Goal: Task Accomplishment & Management: Complete application form

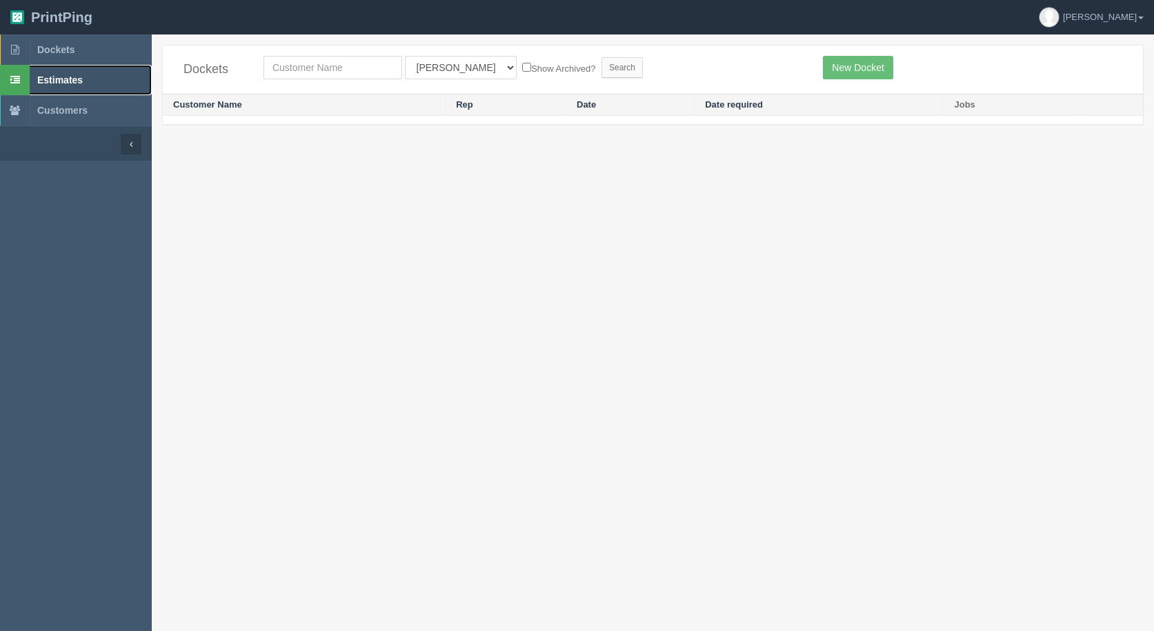
click at [59, 76] on span "Estimates" at bounding box center [60, 80] width 46 height 11
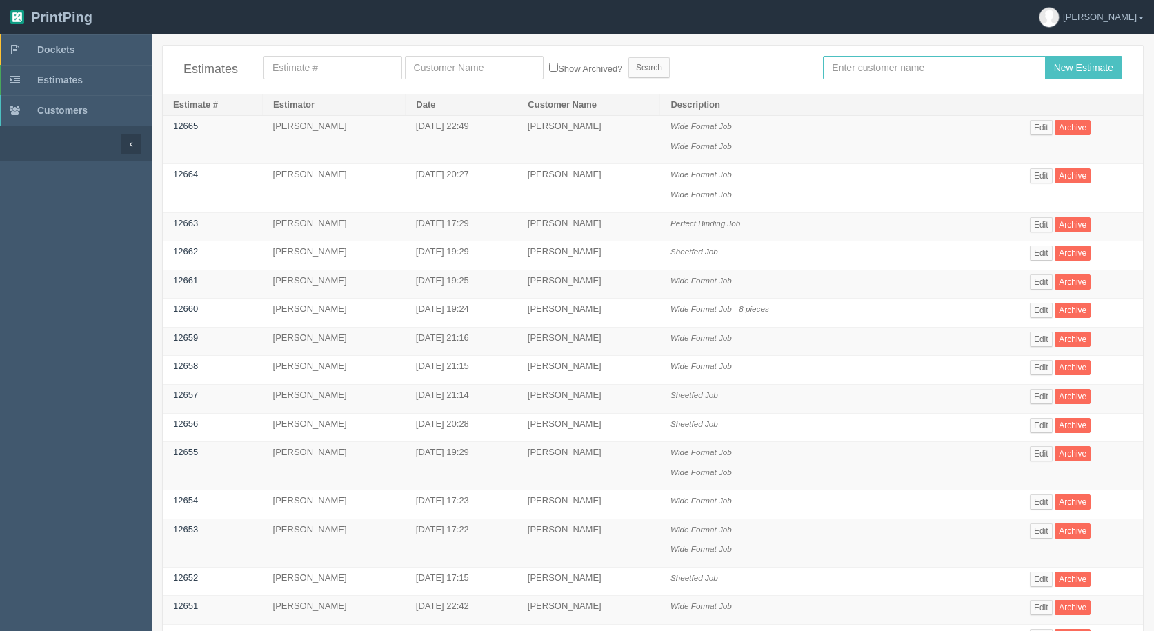
click at [883, 76] on input "text" at bounding box center [934, 67] width 222 height 23
type input "[PERSON_NAME]"
click at [1045, 56] on input "New Estimate" at bounding box center [1083, 67] width 77 height 23
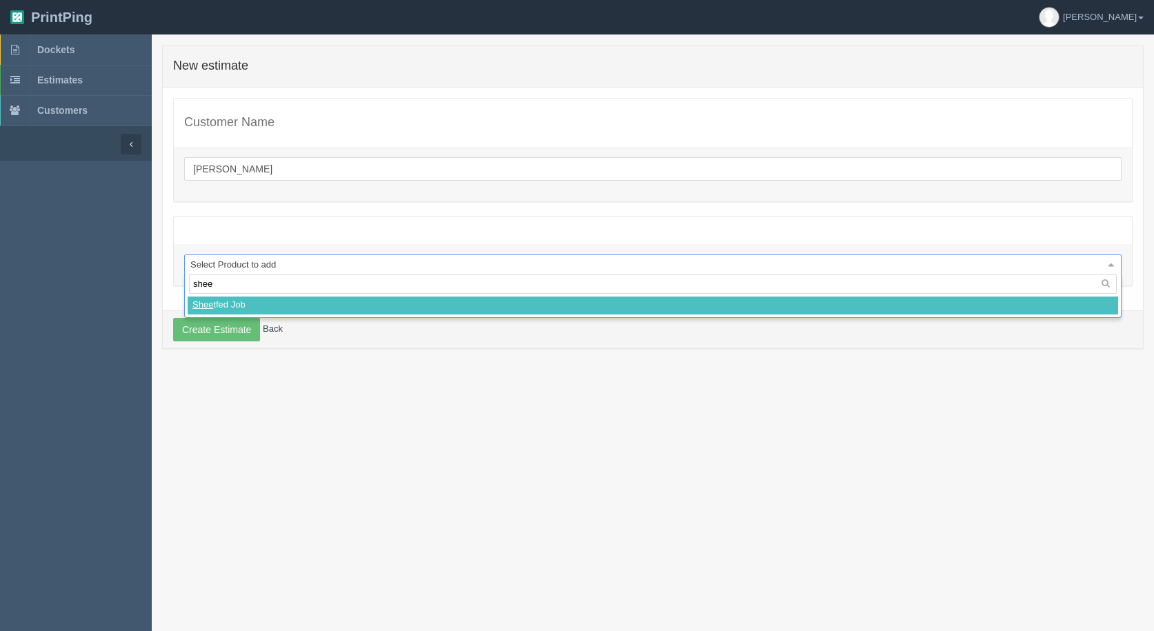
type input "sheet"
select select
select select "0"
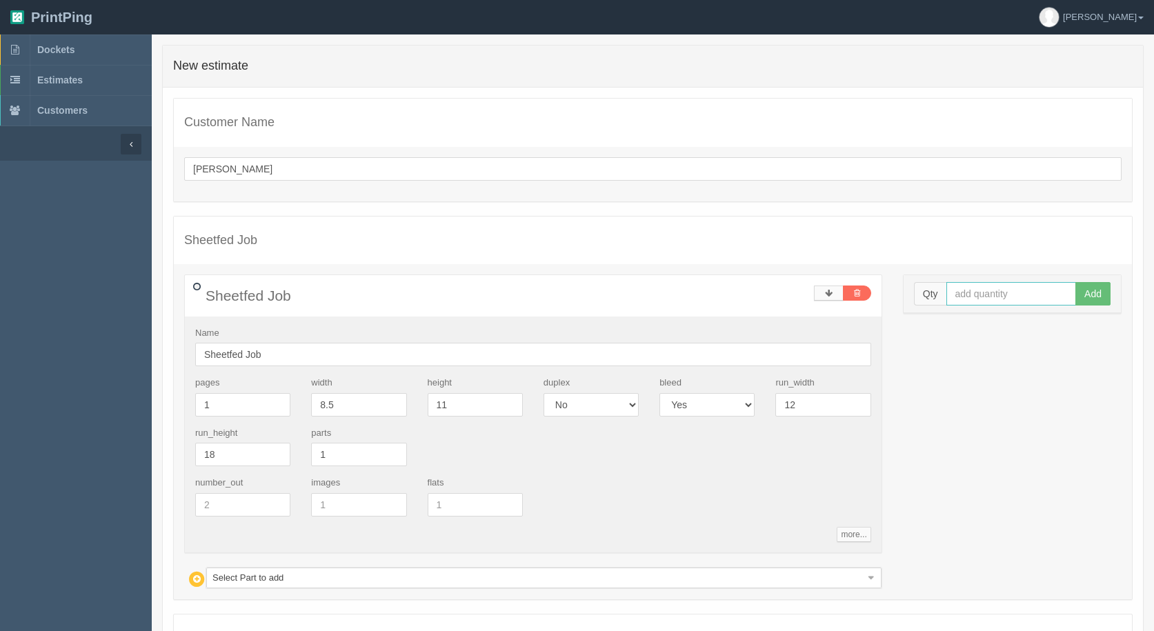
click at [970, 286] on input "text" at bounding box center [1012, 293] width 130 height 23
type input "30"
click at [1076, 282] on button "Add" at bounding box center [1093, 293] width 35 height 23
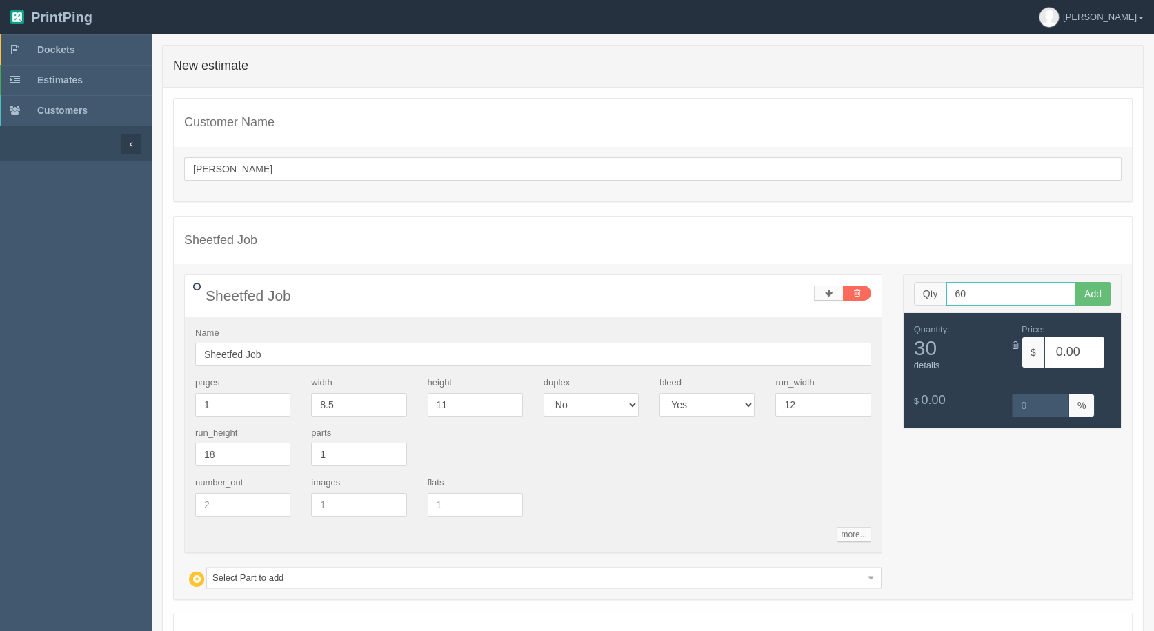
type input "60"
click at [1076, 282] on button "Add" at bounding box center [1093, 293] width 35 height 23
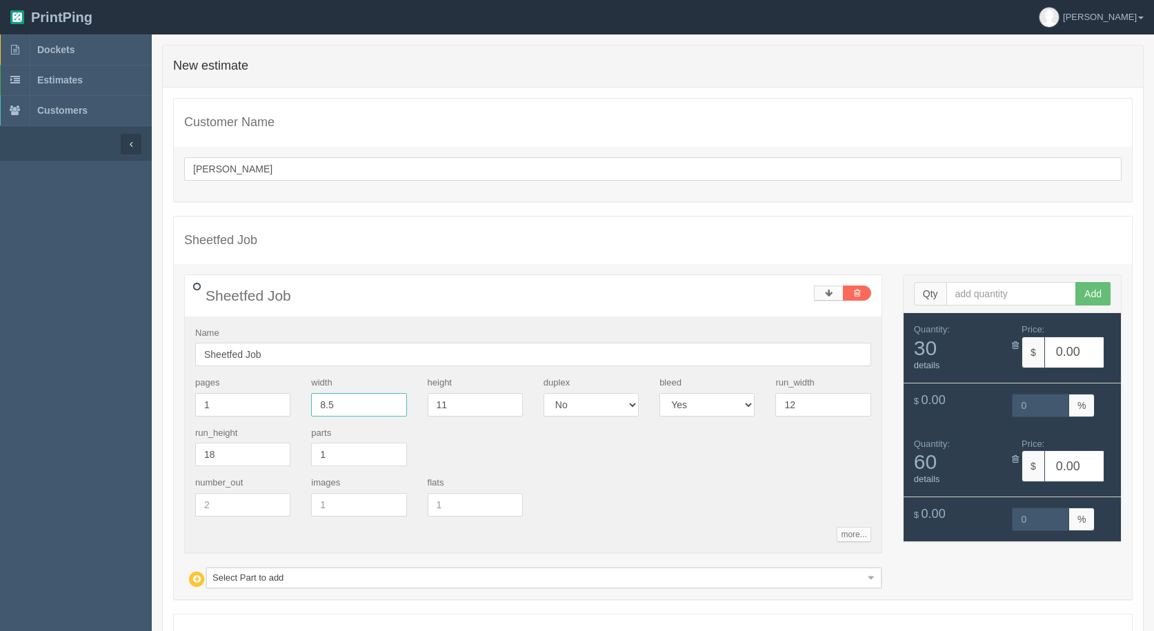
drag, startPoint x: 359, startPoint y: 406, endPoint x: 275, endPoint y: 393, distance: 84.4
click at [275, 393] on div "pages 1 width 8.5 height 11 duplex Yes No bleed Yes No run_width 12 run_height …" at bounding box center [533, 427] width 697 height 100
type input "19"
type input "8"
type input "6"
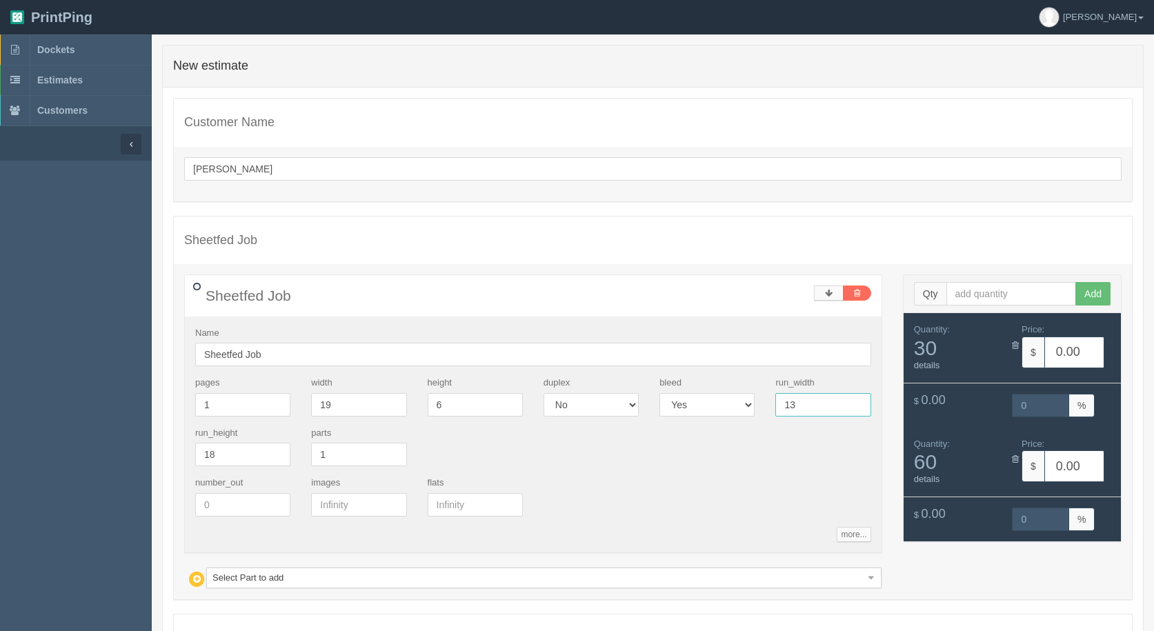
type input "13"
type input "19"
click at [754, 408] on select "Yes No" at bounding box center [707, 404] width 95 height 23
click at [660, 393] on select "Yes No" at bounding box center [707, 404] width 95 height 23
select select "0"
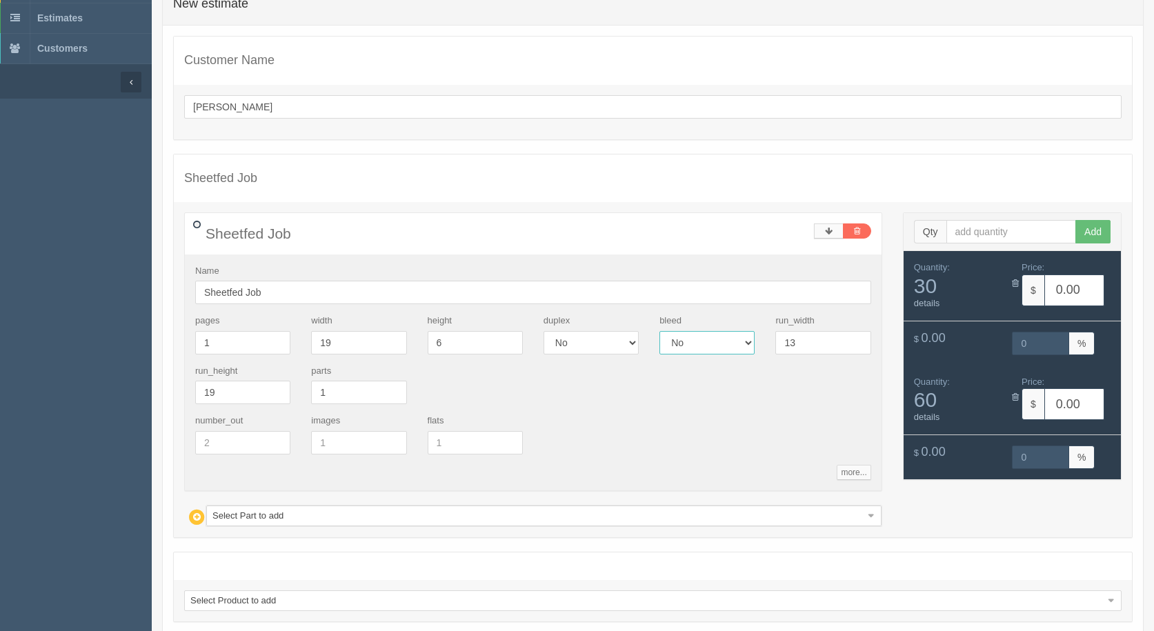
scroll to position [138, 0]
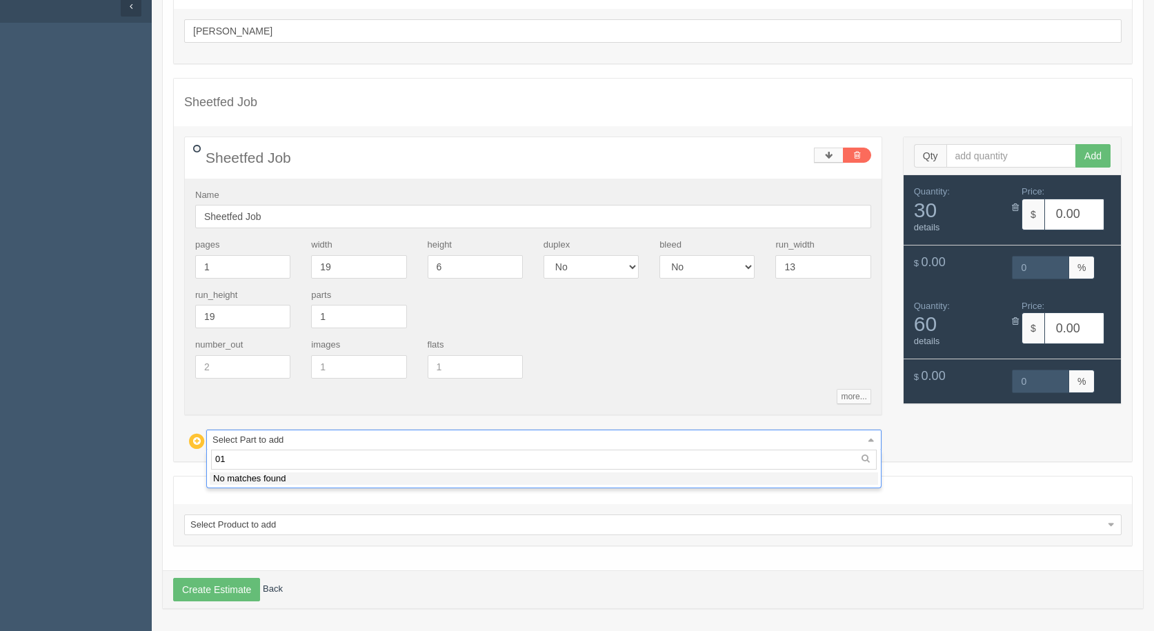
type input "0"
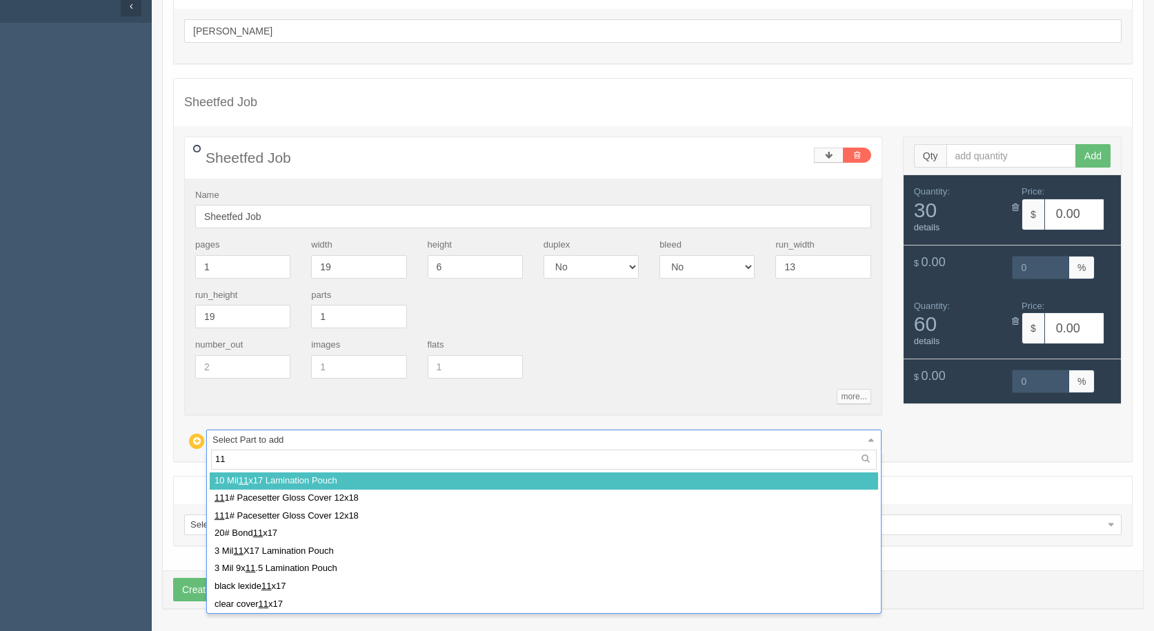
type input "111"
select select
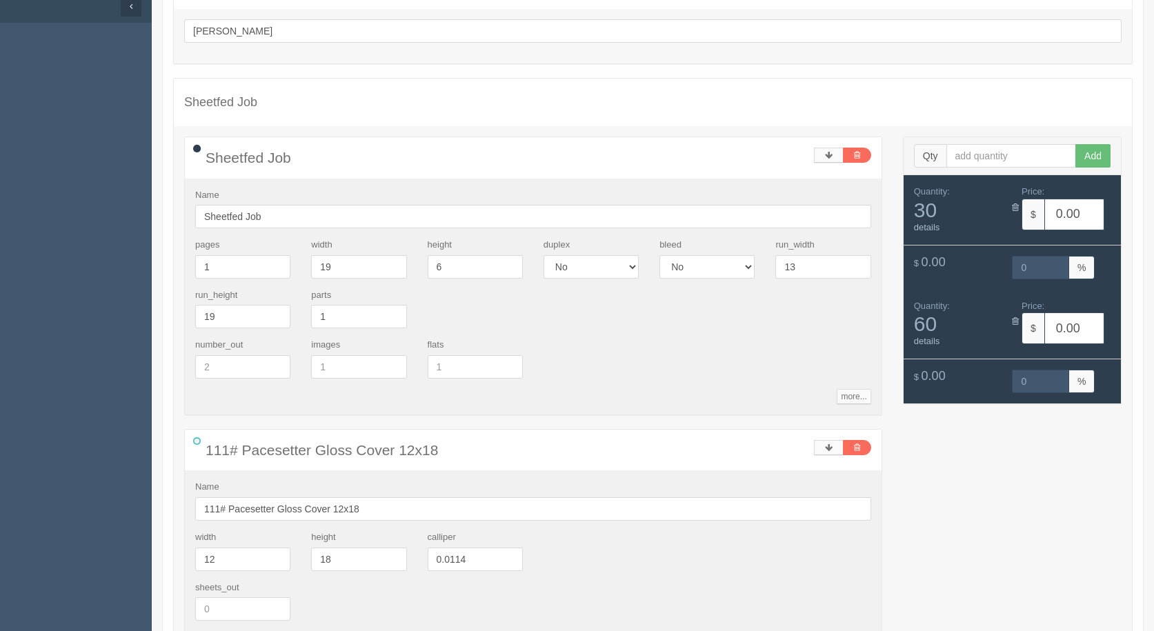
type input "c"
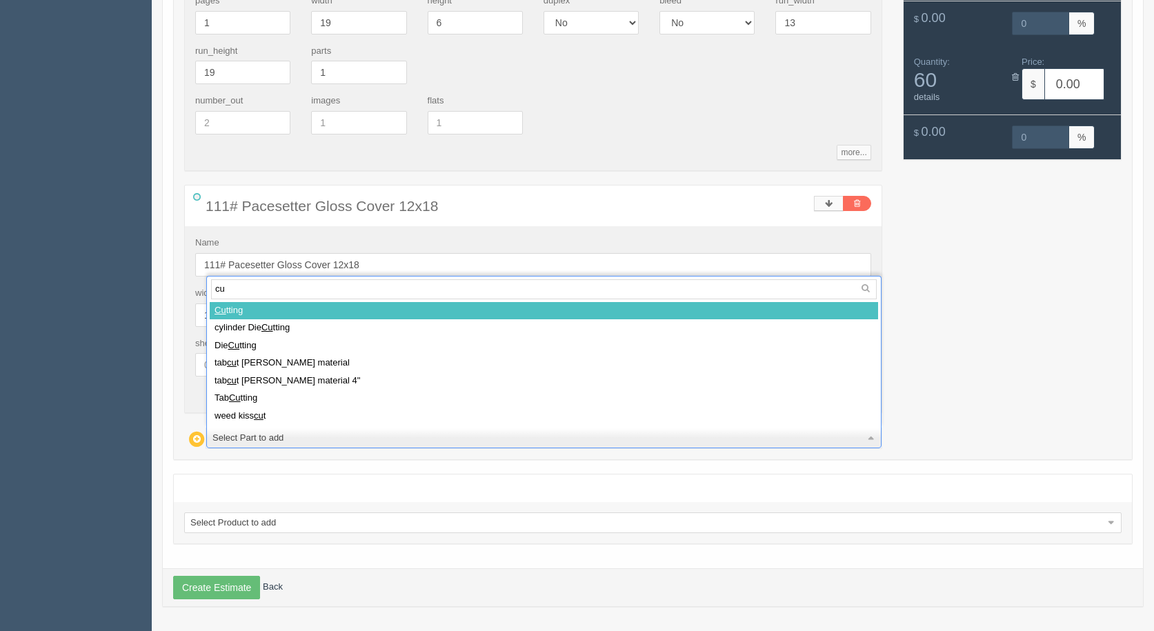
type input "cut"
select select
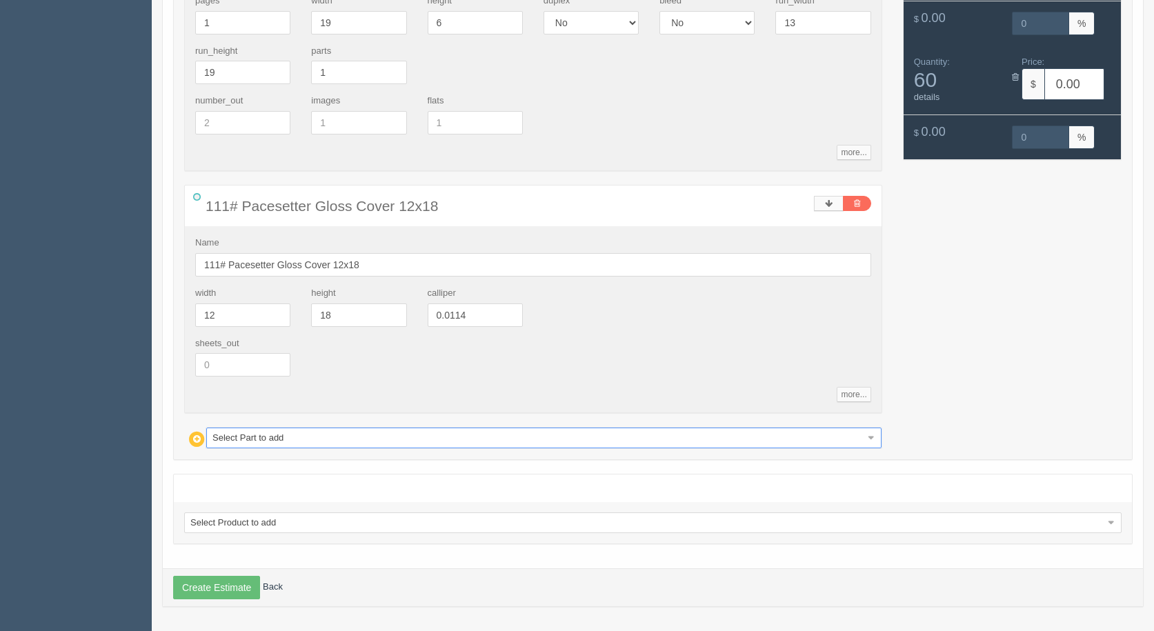
type input "5.20"
type input "100.00"
type input "5.20"
type input "100.00"
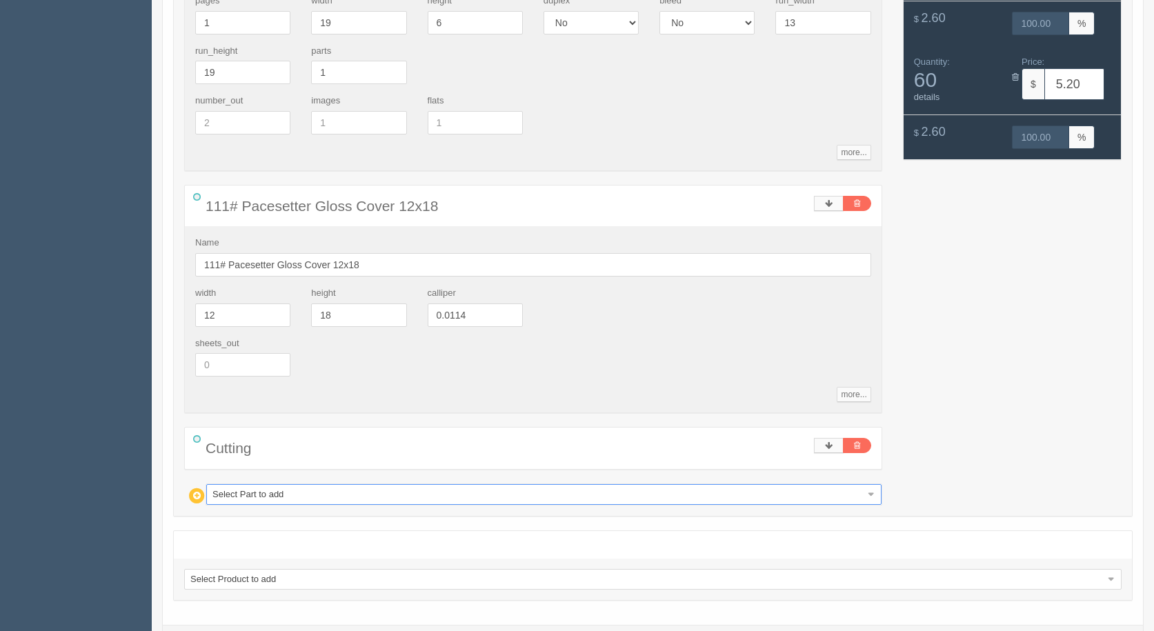
type input "s"
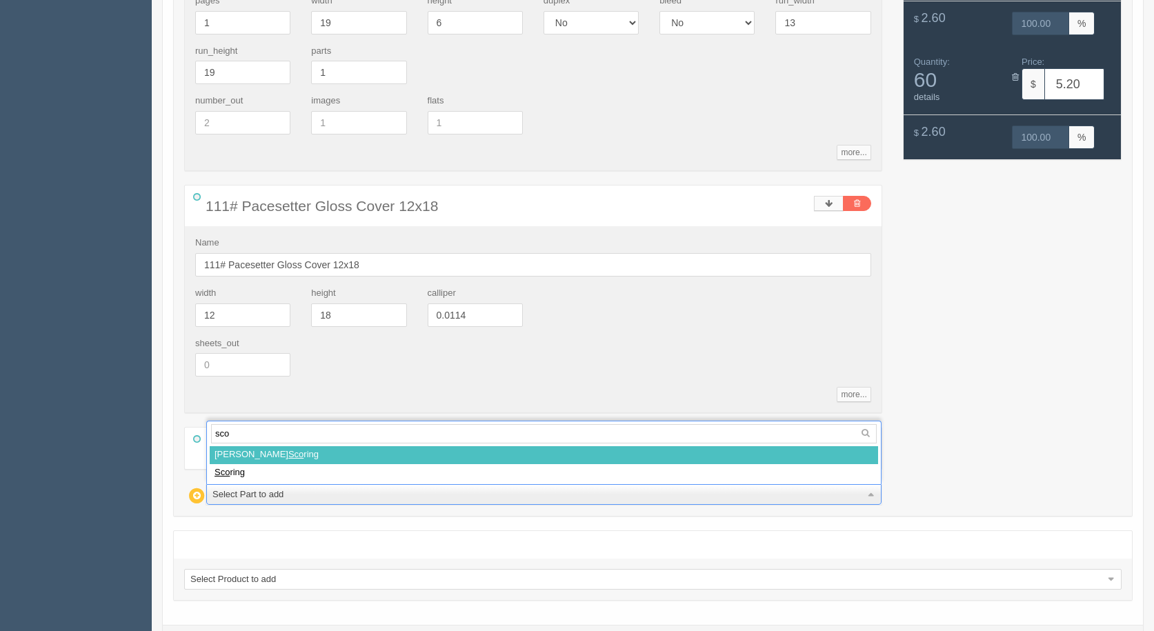
type input "scor"
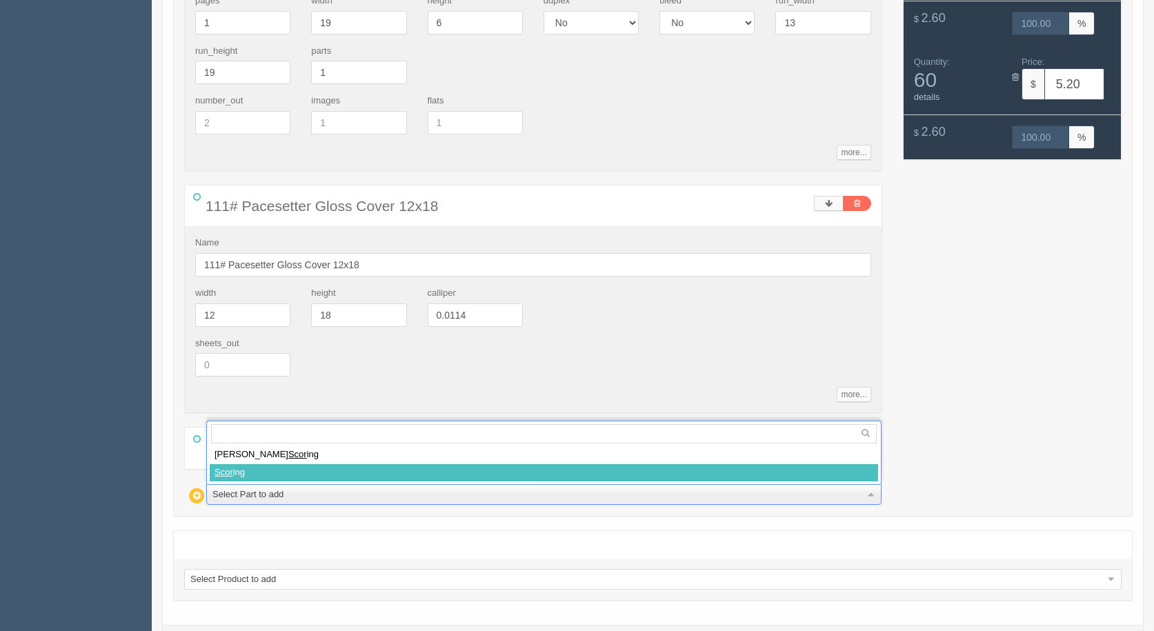
select select
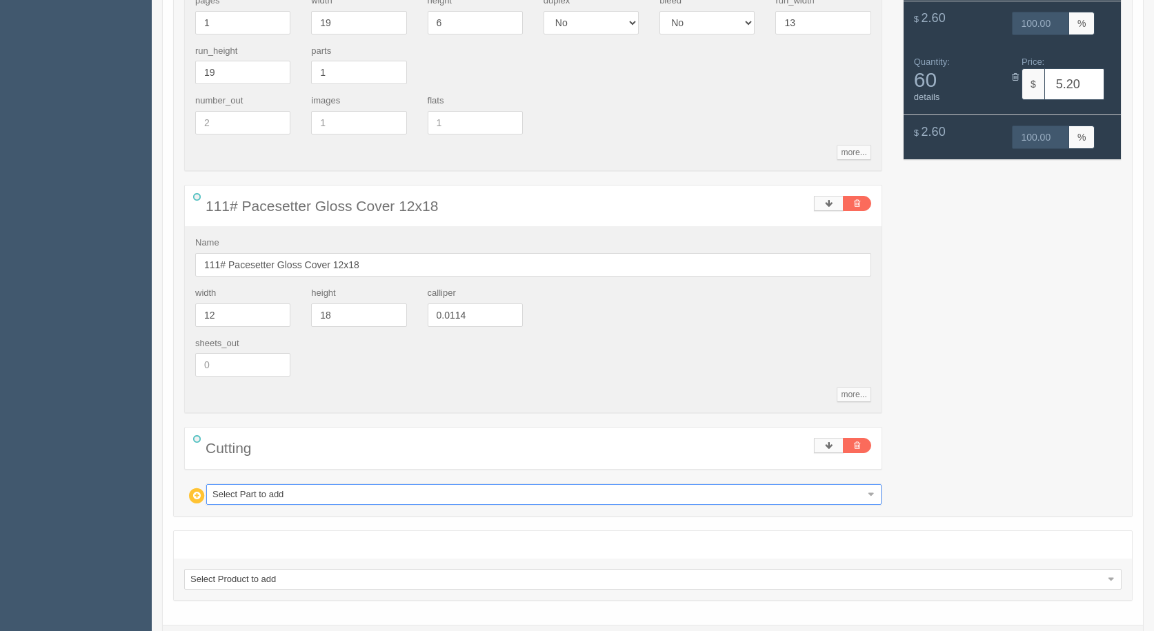
type input "10.68"
type input "44.91"
type input "11.18"
type input "43.33"
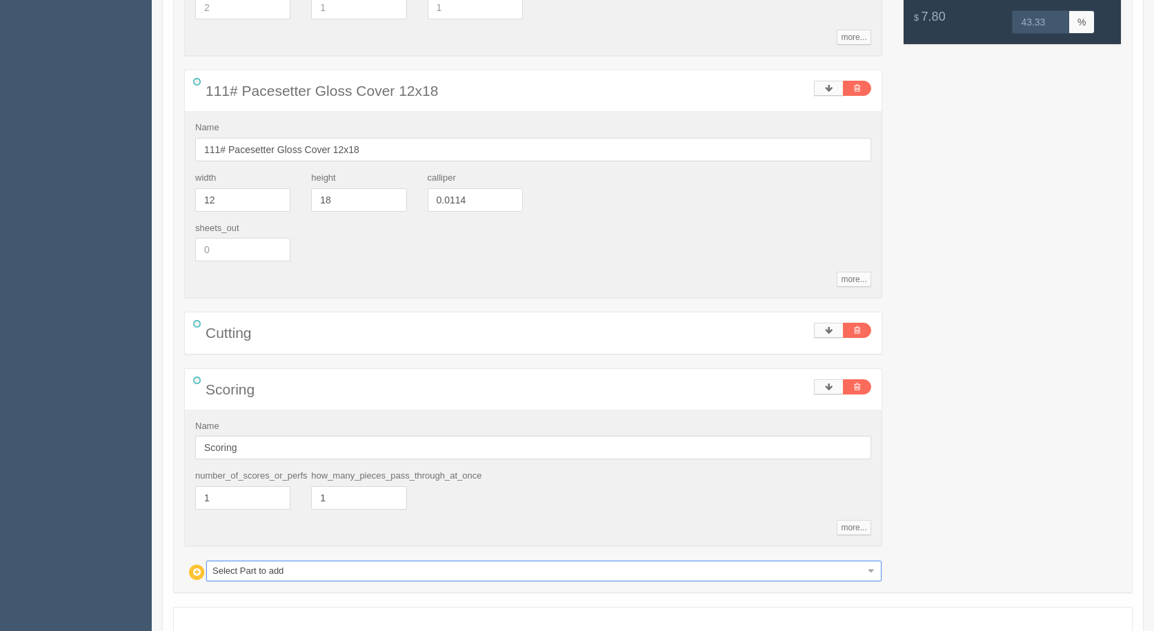
scroll to position [631, 0]
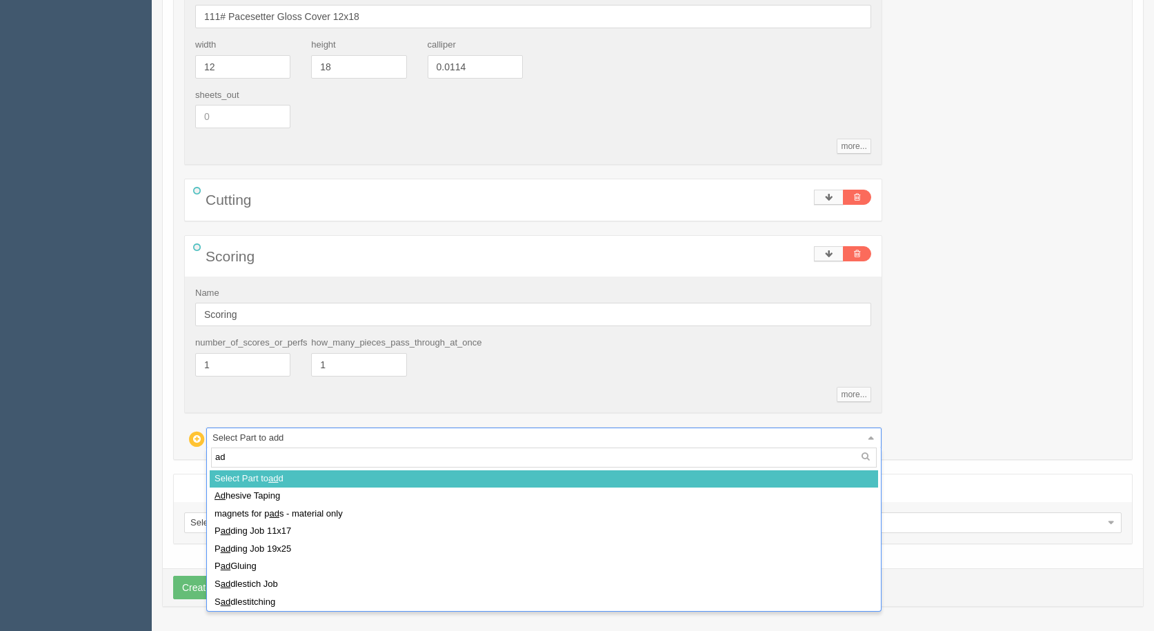
type input "adh"
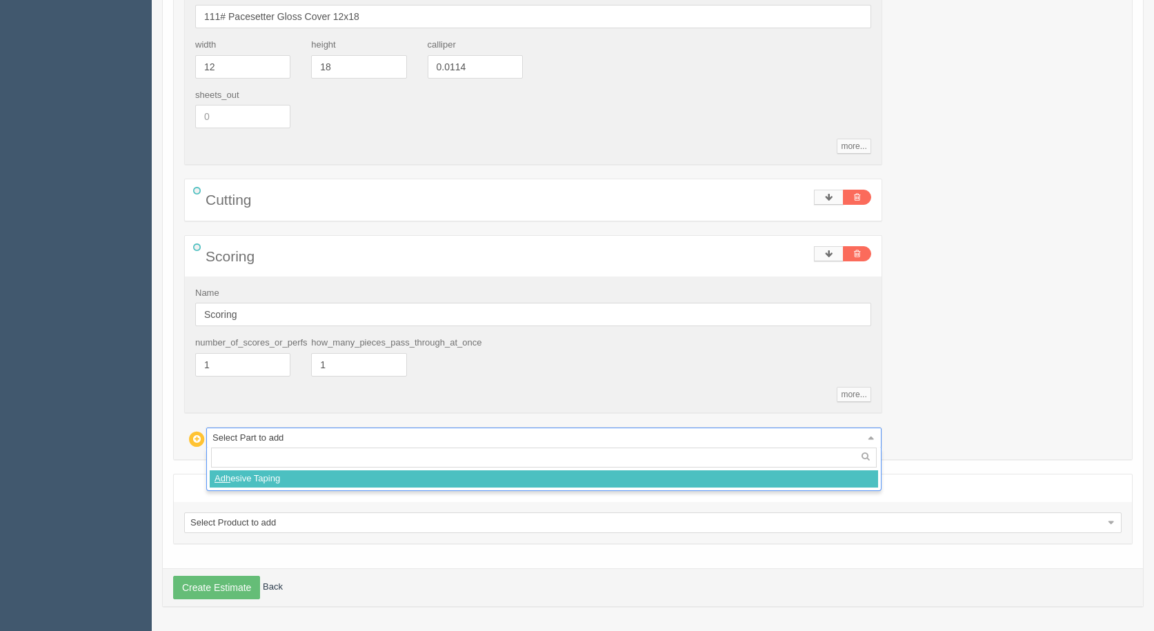
select select
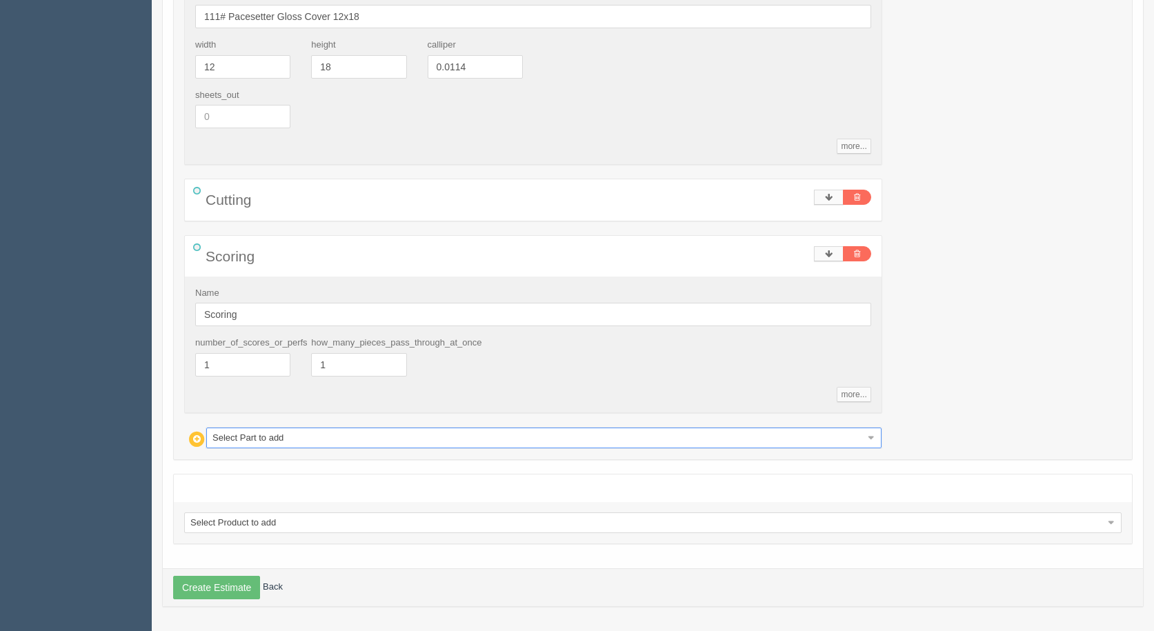
type input "13.17"
type input "38.20"
type input "16.16"
type input "33.22"
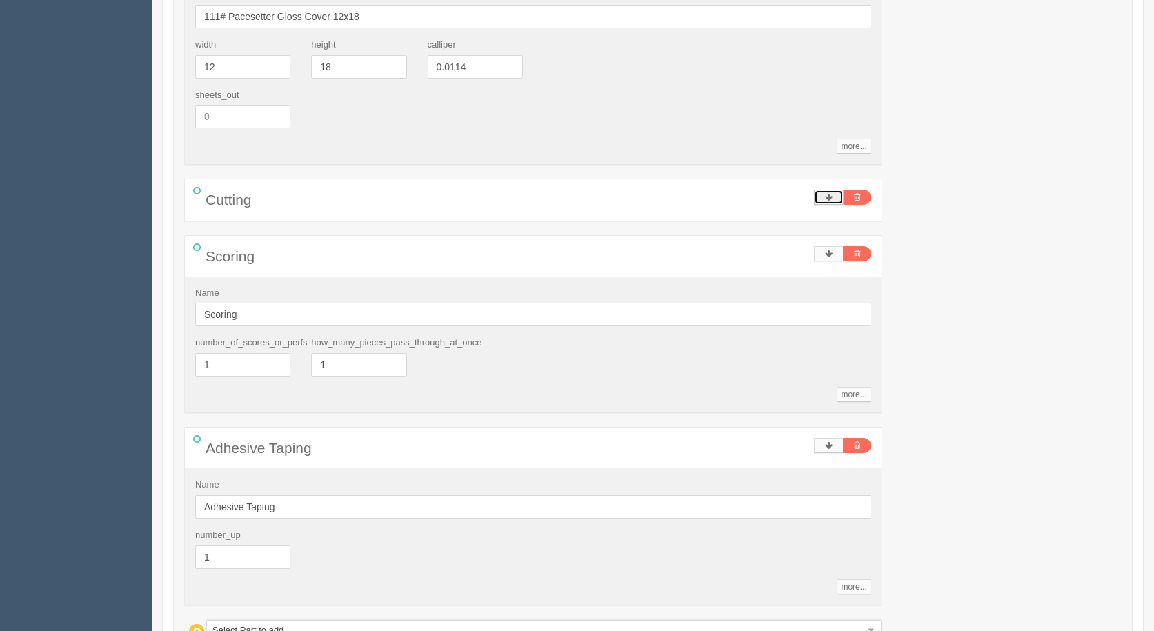
click at [816, 191] on link at bounding box center [829, 197] width 30 height 15
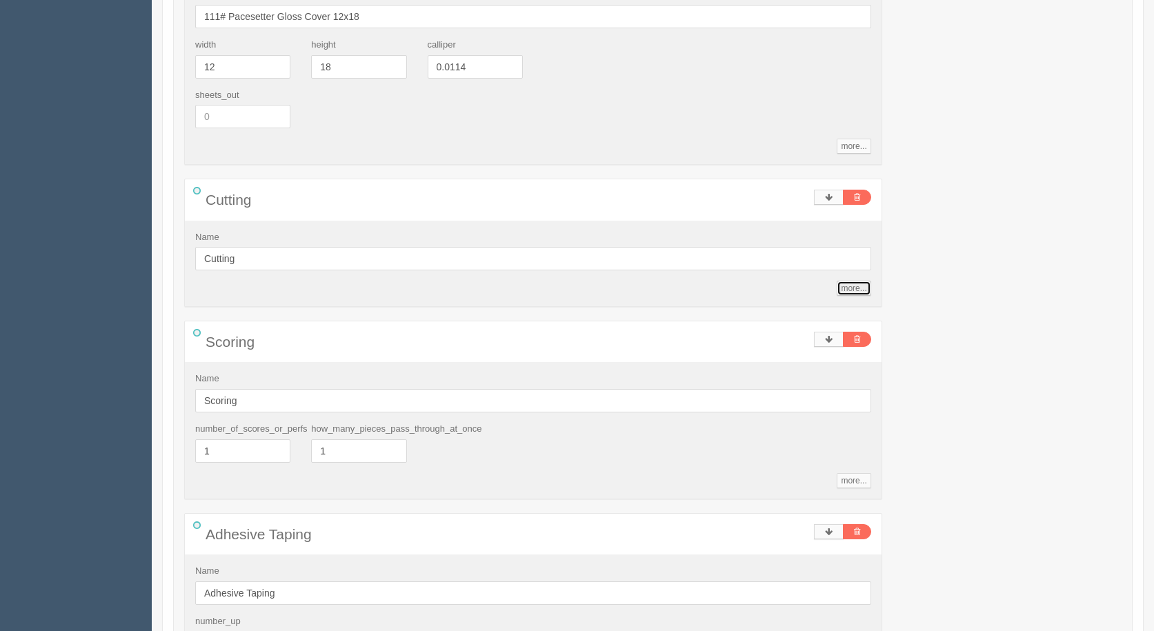
click at [847, 288] on link "more..." at bounding box center [854, 288] width 34 height 15
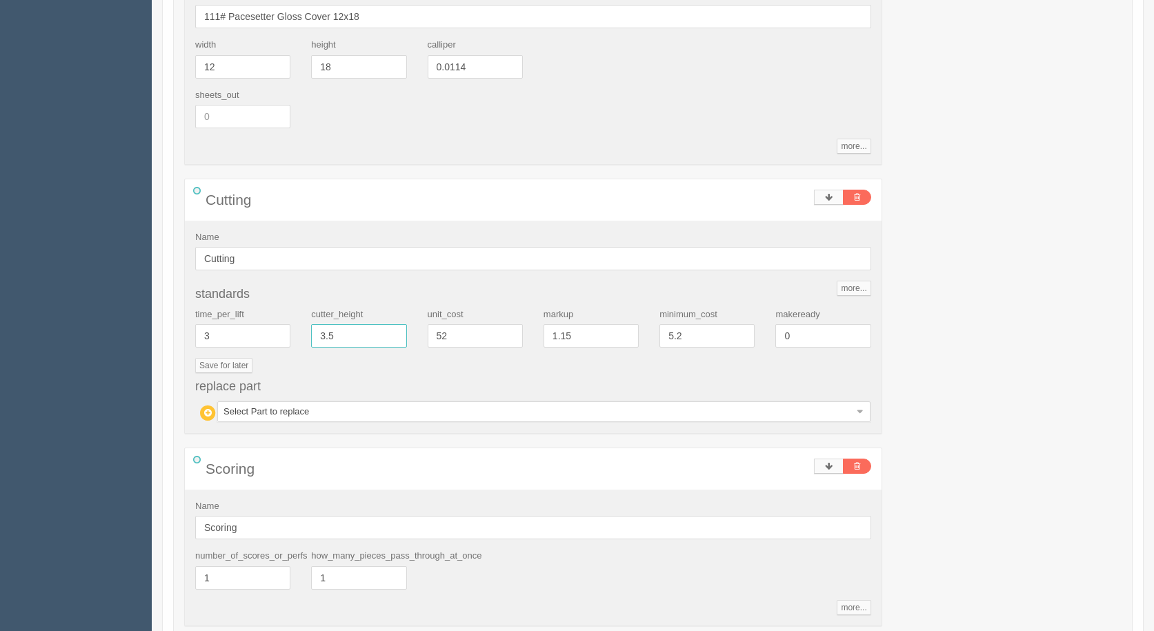
drag, startPoint x: 352, startPoint y: 337, endPoint x: 210, endPoint y: 301, distance: 146.8
click at [211, 301] on div "standards time_per_lift 3 cutter_height 3.5 unit_cost 52 markup 1.15 minimum_co…" at bounding box center [533, 355] width 676 height 135
type input ".20"
type input "16.94"
type input "15.00"
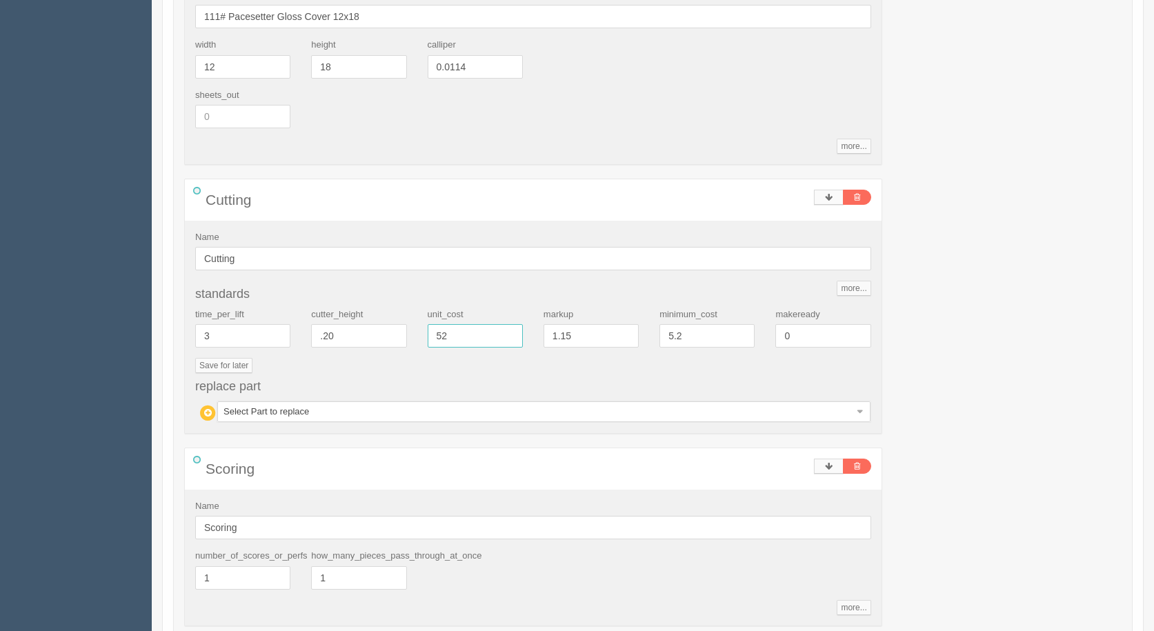
type input "0.2"
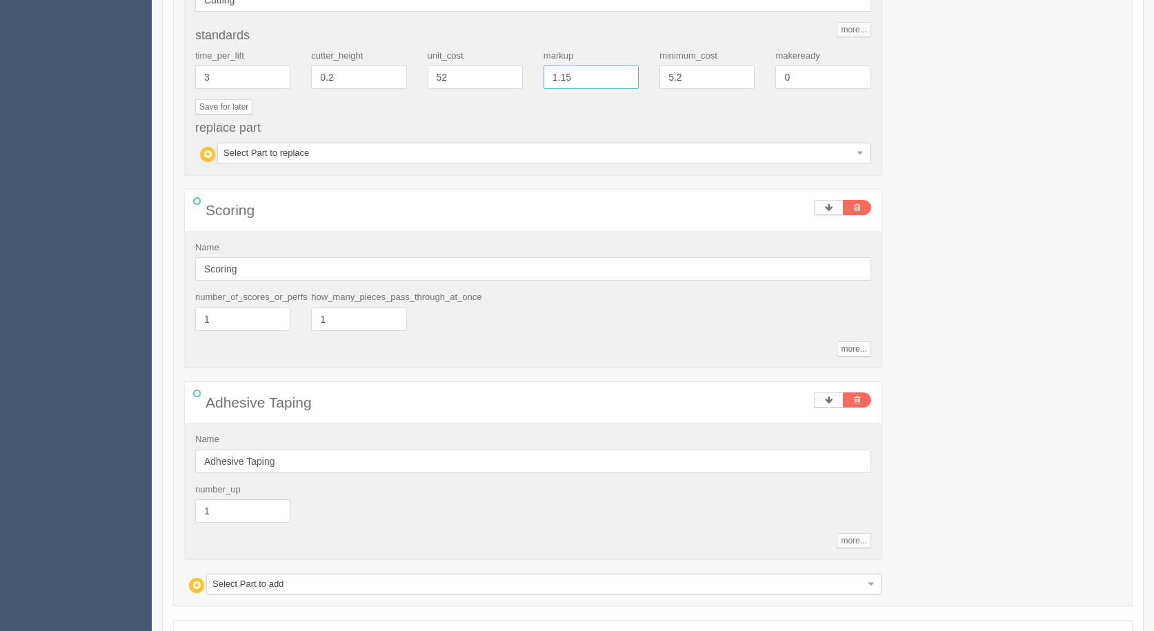
scroll to position [1036, 0]
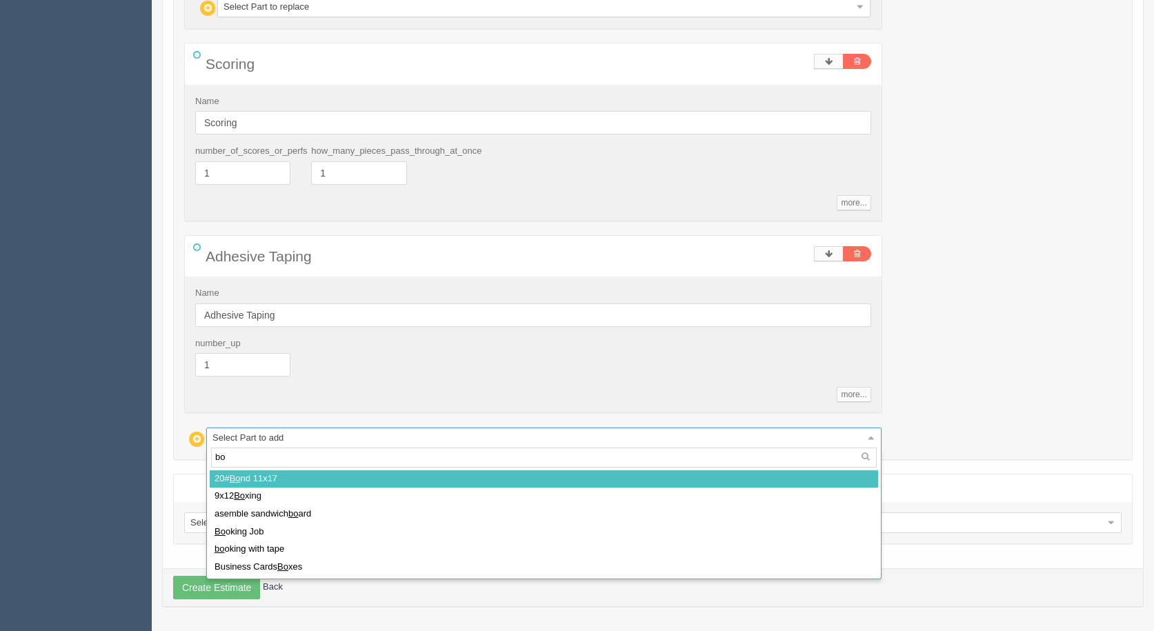
type input "box"
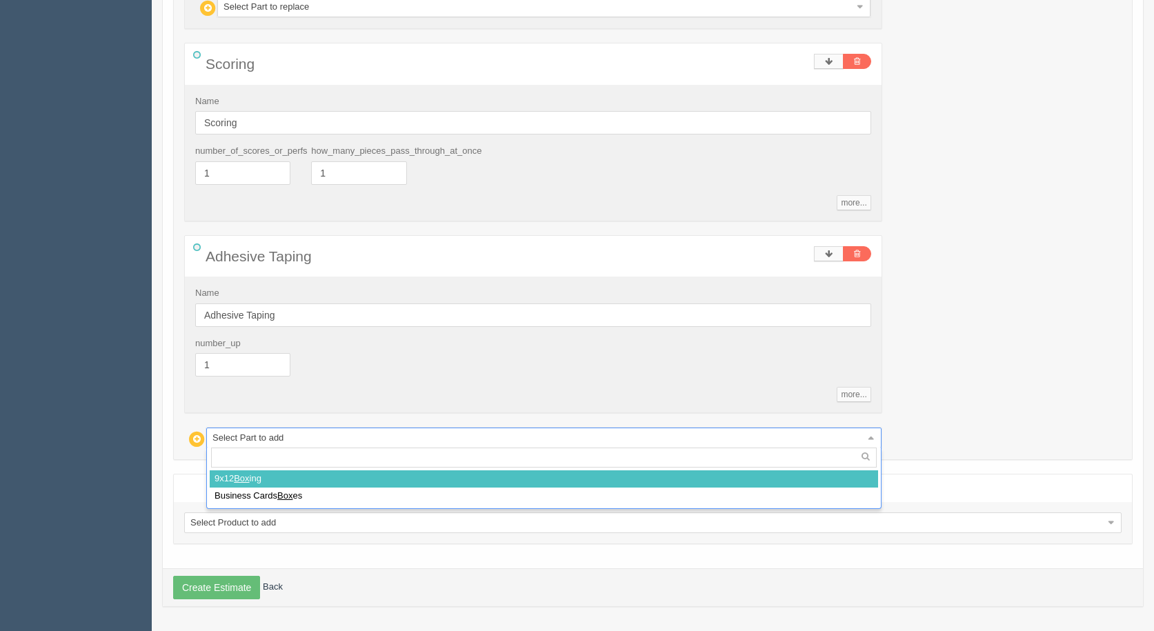
select select
type input "Infinity"
type input "NaN"
type input "Infinity"
type input "NaN"
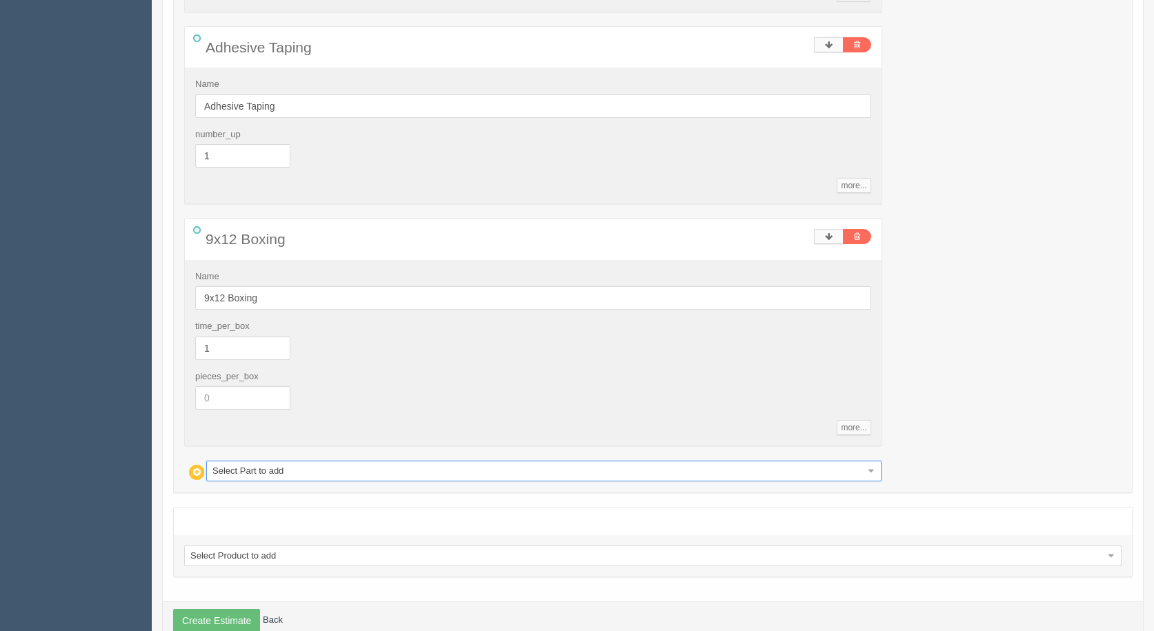
scroll to position [1278, 0]
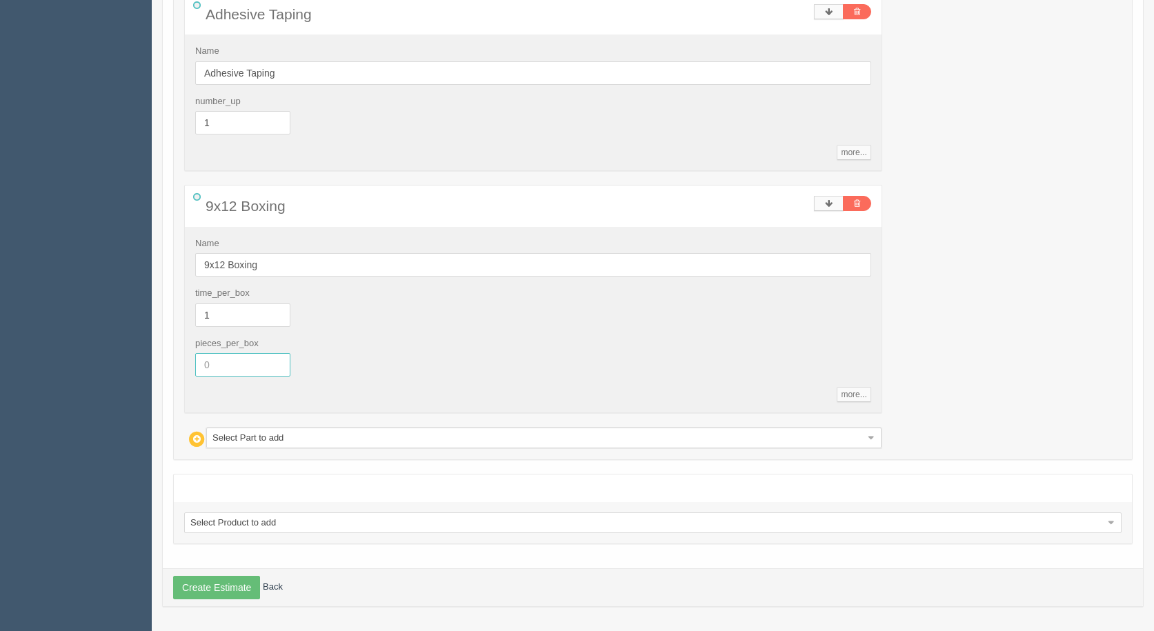
drag, startPoint x: 254, startPoint y: 376, endPoint x: 91, endPoint y: 382, distance: 163.0
type input "60"
type input "14.17"
type input "36.25"
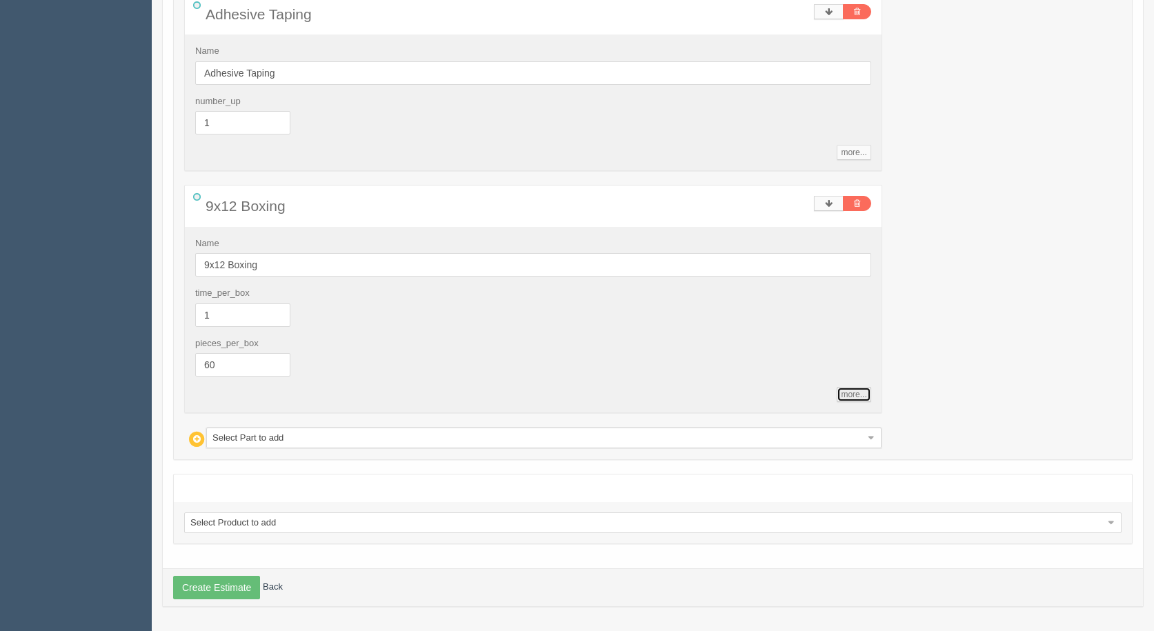
type input "17.94"
type input "15.00"
click at [242, 593] on button "Create Estimate" at bounding box center [216, 587] width 87 height 23
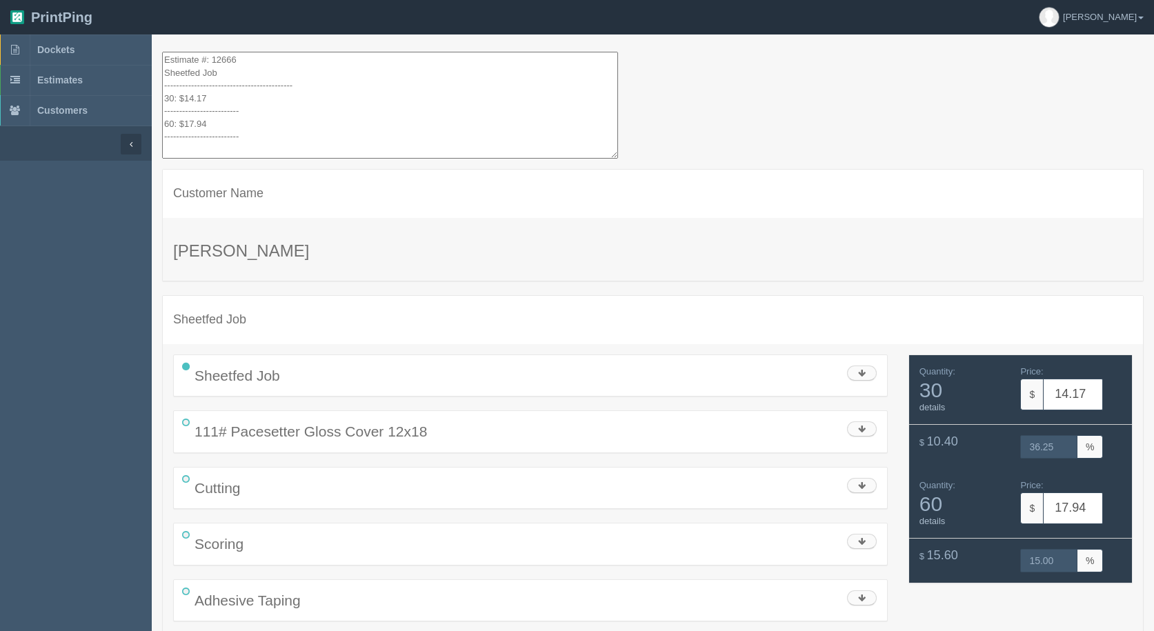
click at [293, 122] on textarea "Estimate #: 12666 Sheetfed Job ------------------------------------------- 30: …" at bounding box center [390, 105] width 456 height 107
drag, startPoint x: 244, startPoint y: 132, endPoint x: 85, endPoint y: -38, distance: 232.9
click at [85, 0] on html "PrintPing Gerry Administration Edit account ( info@allrushbindery.com ) Logout …" at bounding box center [577, 370] width 1154 height 740
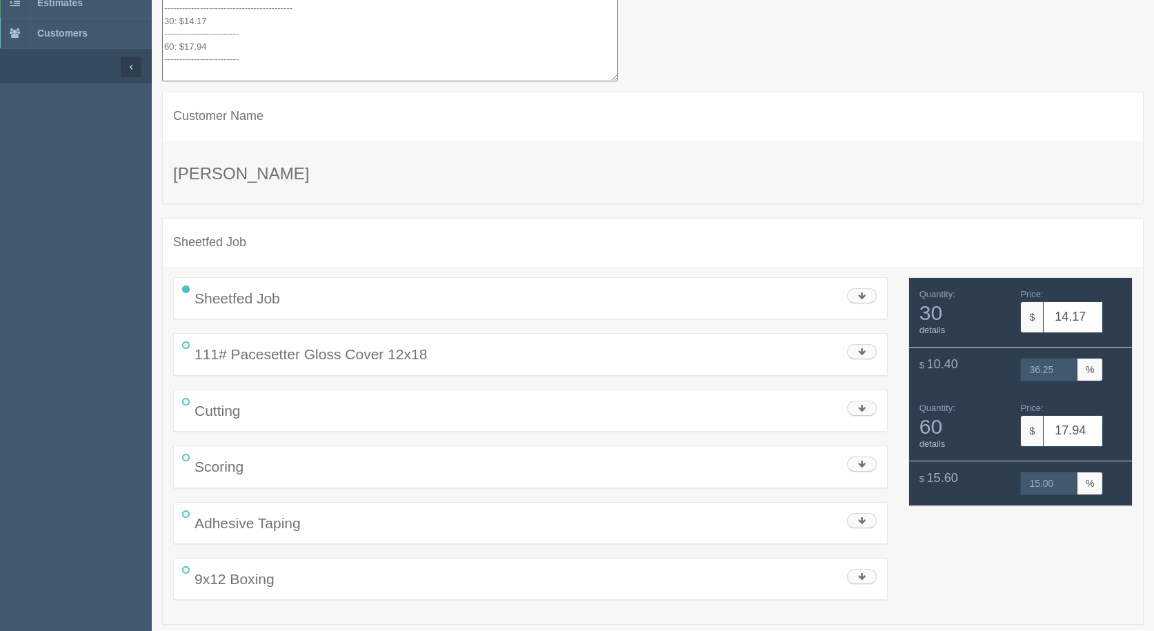
scroll to position [108, 0]
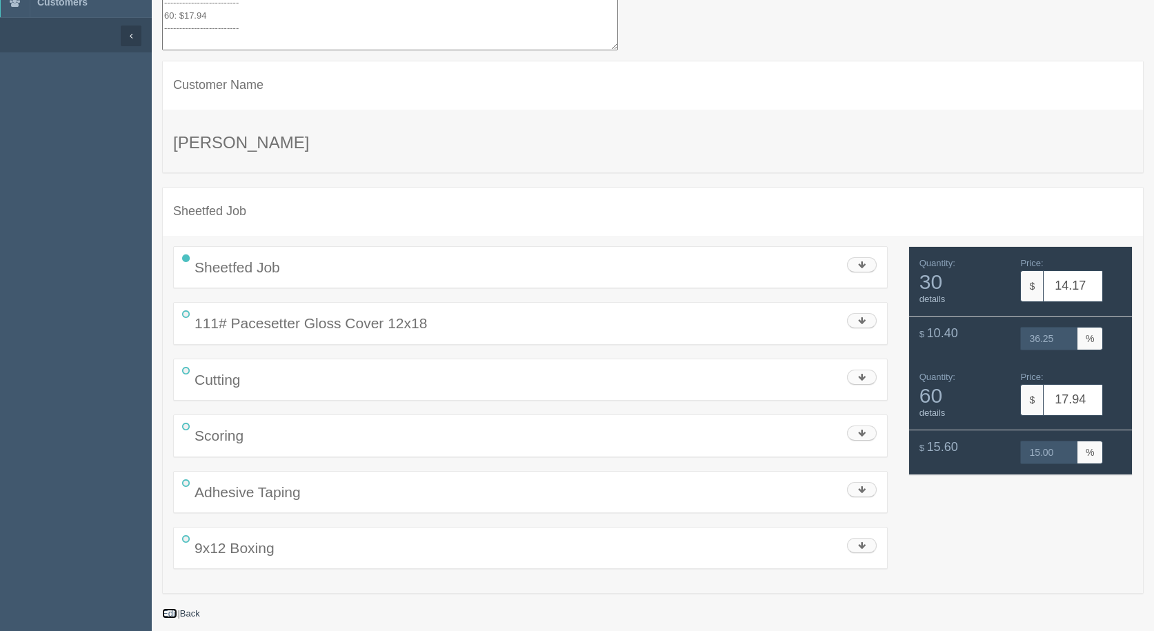
click at [168, 611] on link "Edit" at bounding box center [169, 614] width 15 height 10
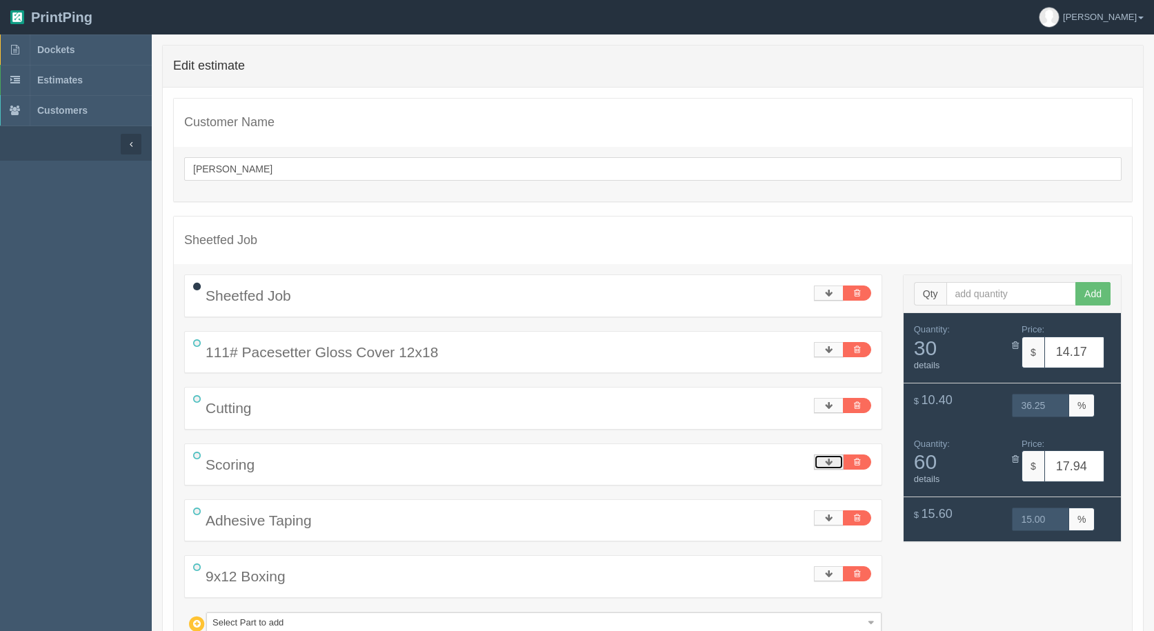
drag, startPoint x: 821, startPoint y: 463, endPoint x: 818, endPoint y: 475, distance: 12.1
click at [820, 463] on link at bounding box center [829, 462] width 30 height 15
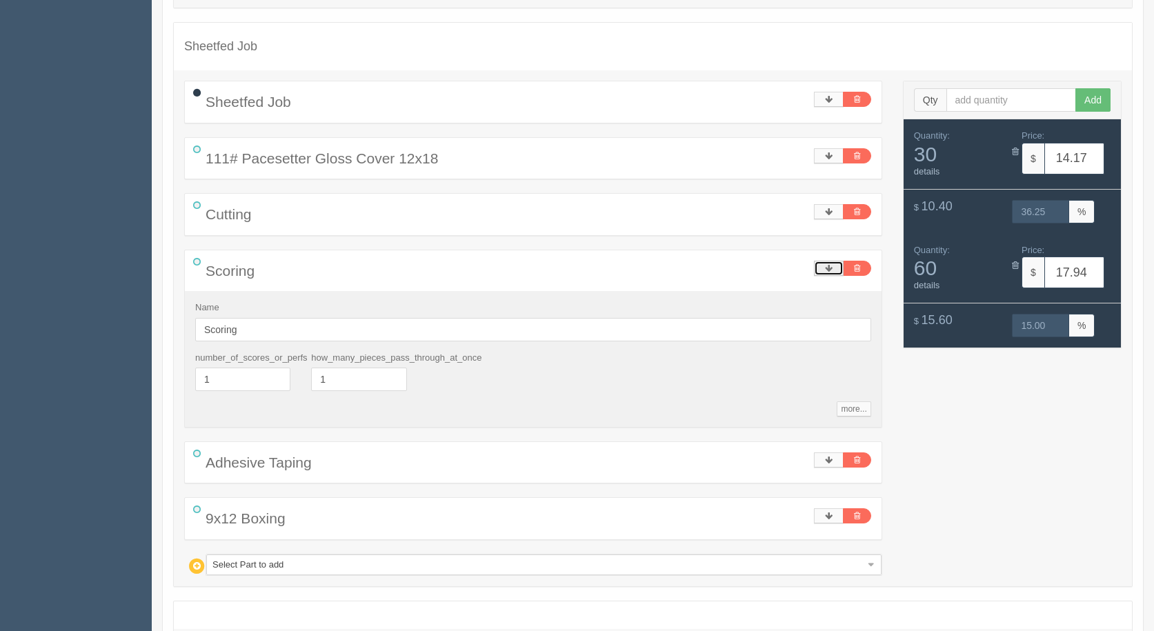
scroll to position [321, 0]
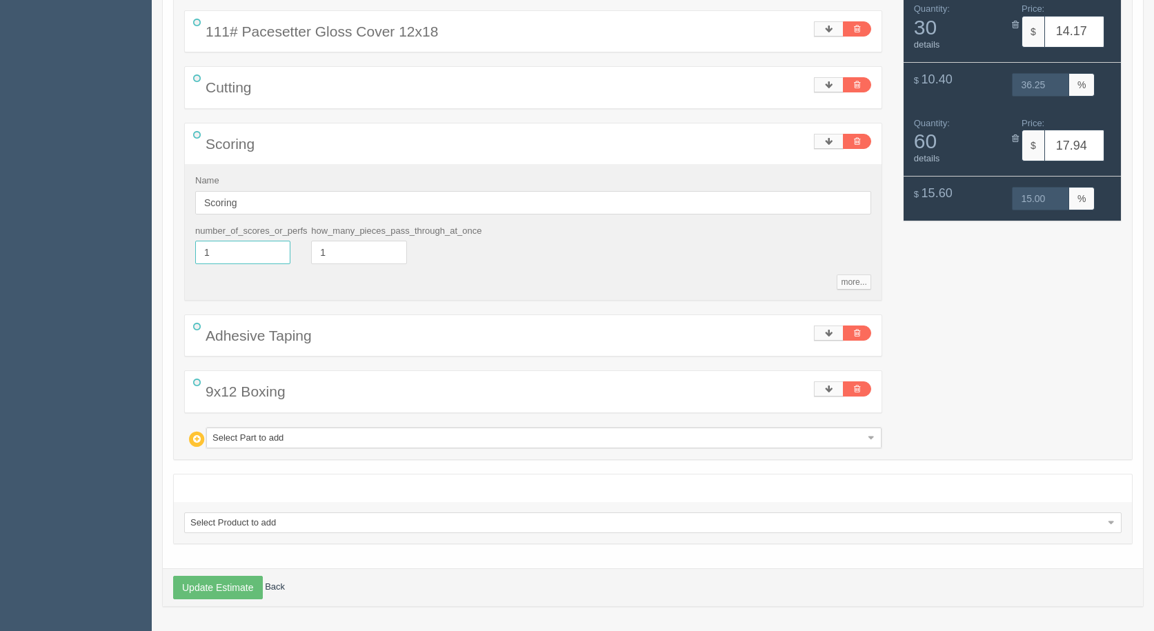
drag, startPoint x: 248, startPoint y: 251, endPoint x: 96, endPoint y: 218, distance: 155.4
click at [99, 219] on section "Dockets Estimates Customers" at bounding box center [577, 173] width 1154 height 918
type input "3"
type input "14.27"
type input "36.03"
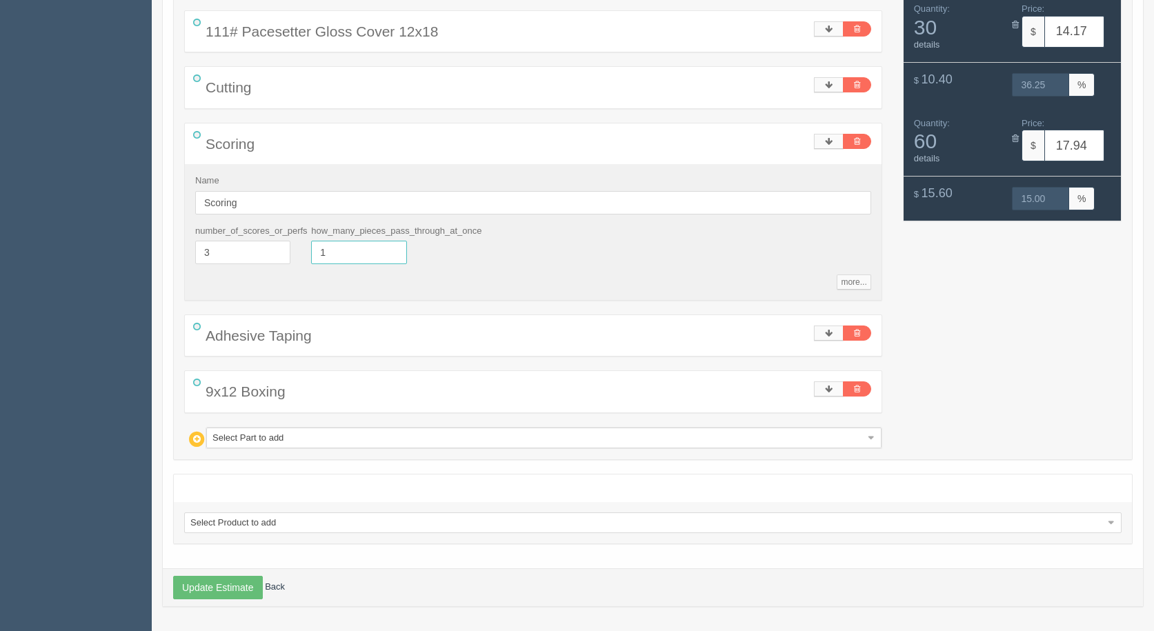
type input "18.14"
type input "15.03"
click at [224, 580] on button "Update Estimate" at bounding box center [218, 587] width 90 height 23
